Goal: Ask a question

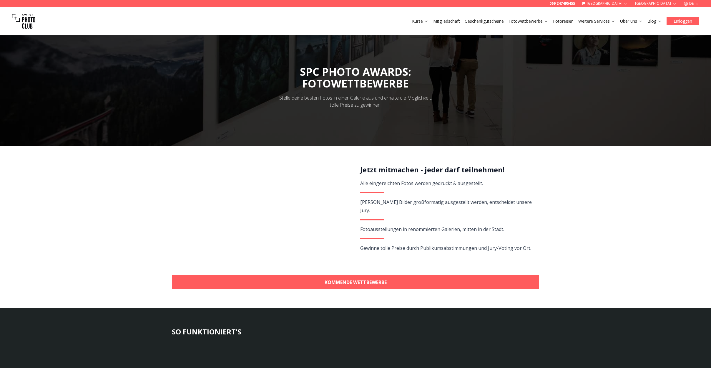
click at [680, 22] on button "Einloggen" at bounding box center [683, 21] width 33 height 8
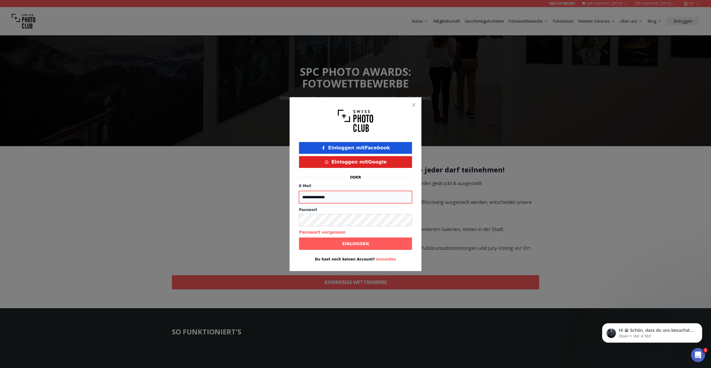
type input "**********"
click at [338, 151] on button "Einloggen mit Facebook" at bounding box center [355, 148] width 113 height 12
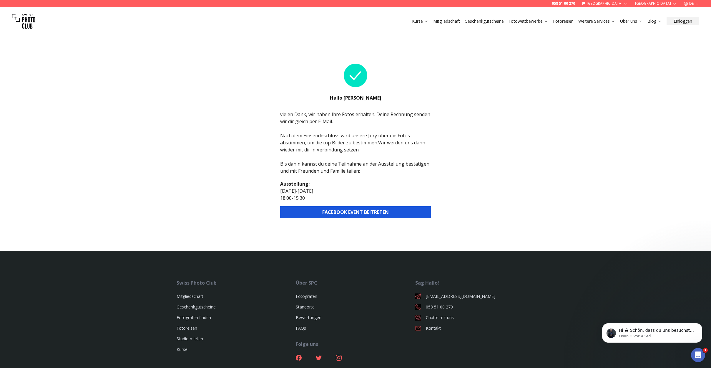
click at [353, 211] on button "FACEBOOK EVENT BEITRETEN" at bounding box center [355, 212] width 151 height 12
click at [354, 213] on button "FACEBOOK EVENT BEITRETEN" at bounding box center [355, 212] width 151 height 12
click at [701, 355] on div "Intercom-Nachrichtendienst öffnen" at bounding box center [696, 353] width 19 height 19
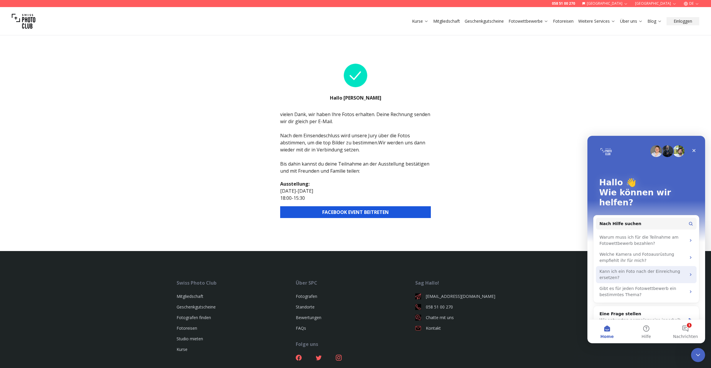
click at [629, 268] on div "Kann ich ein Foto nach der Einreichung ersetzen?" at bounding box center [642, 274] width 87 height 12
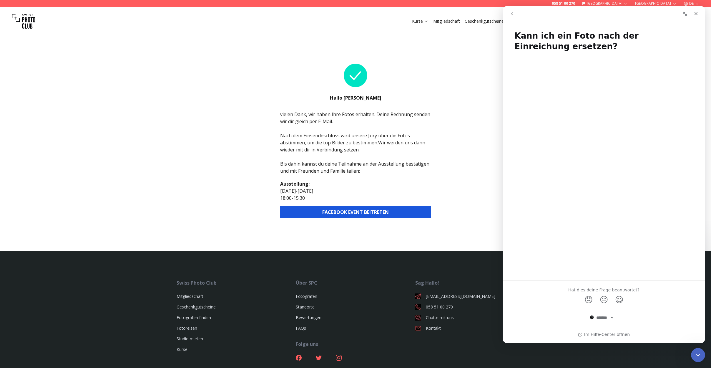
click at [513, 14] on icon "go back" at bounding box center [512, 13] width 5 height 5
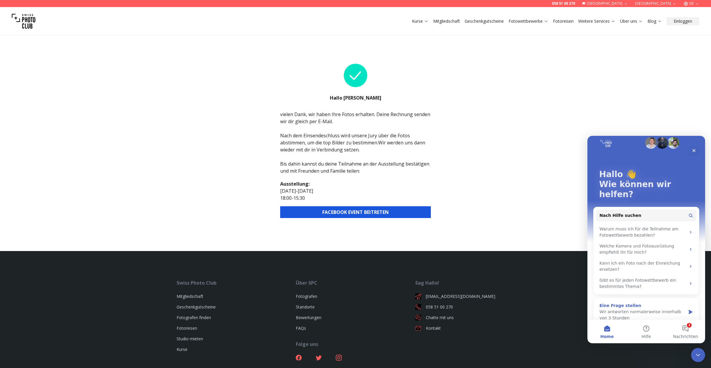
scroll to position [8, 0]
click at [644, 277] on div "Gibt es für jeden Fotowettbewerb ein bestimmtes Thema?" at bounding box center [642, 283] width 87 height 12
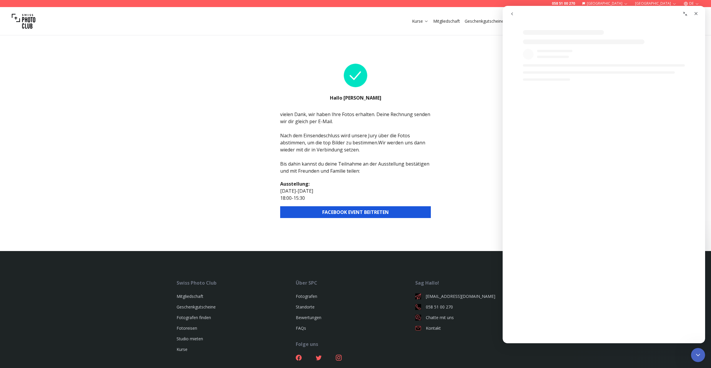
scroll to position [0, 0]
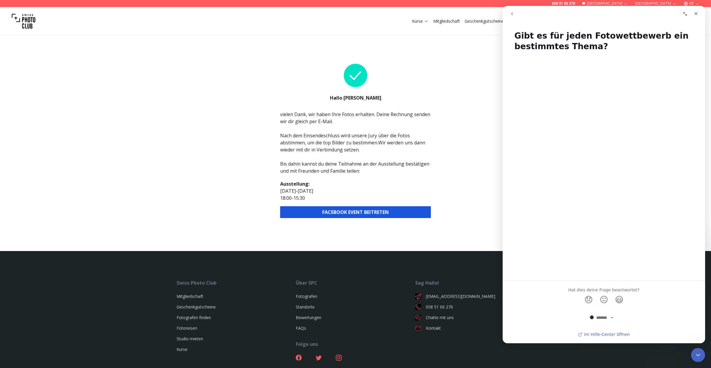
click at [604, 334] on link "Im Hilfe-Center öffnen" at bounding box center [604, 334] width 52 height 5
click at [697, 14] on icon "Schließen" at bounding box center [695, 13] width 3 height 3
